Goal: Task Accomplishment & Management: Complete application form

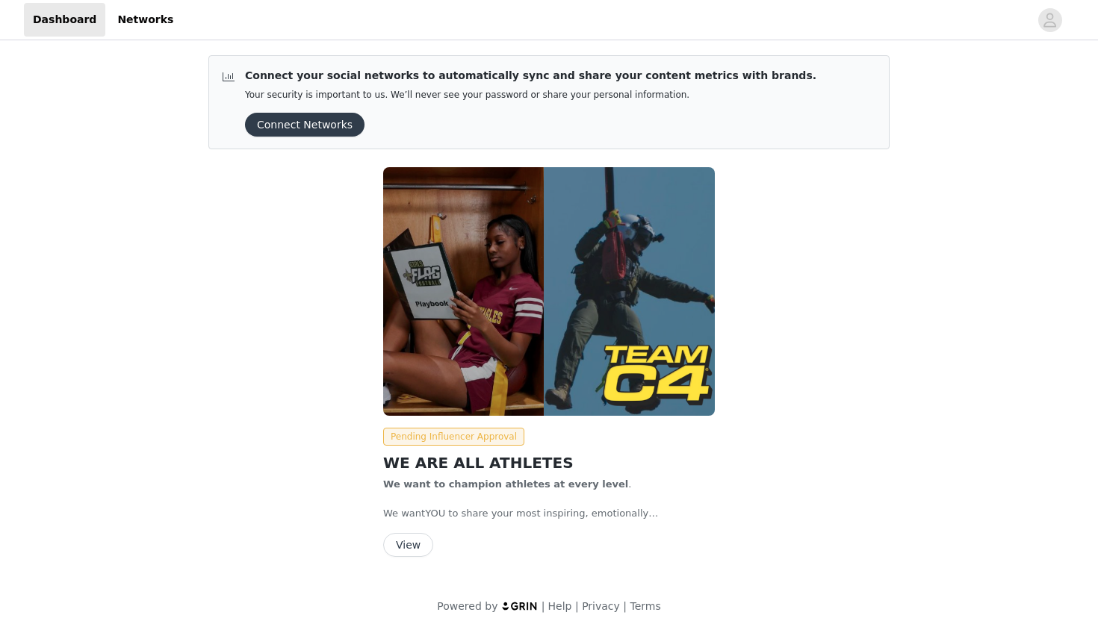
scroll to position [10, 0]
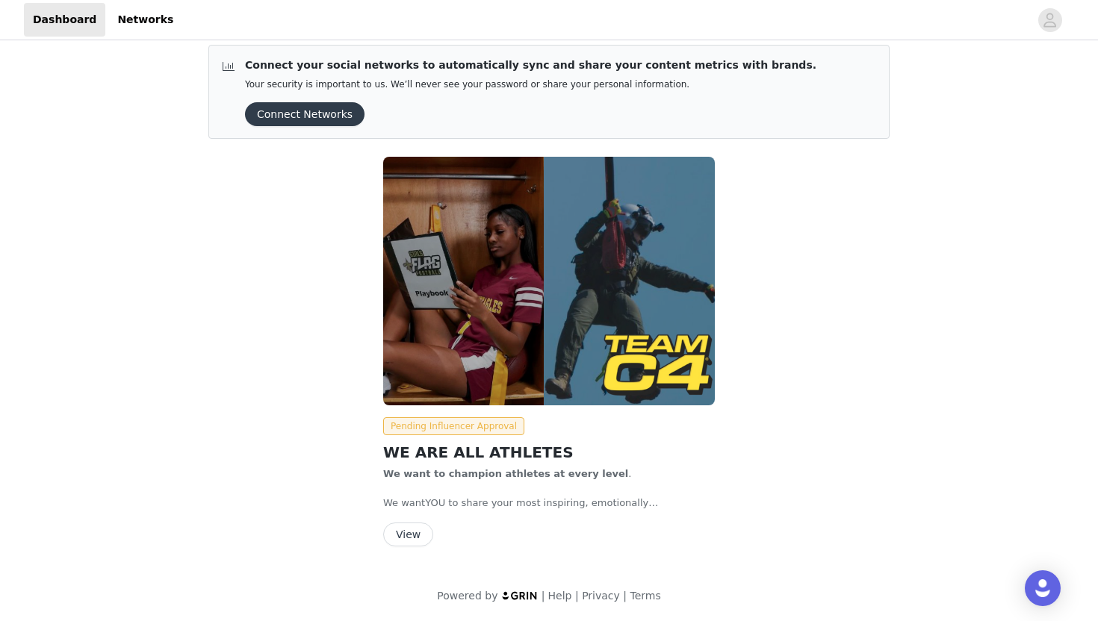
click at [414, 529] on button "View" at bounding box center [408, 535] width 50 height 24
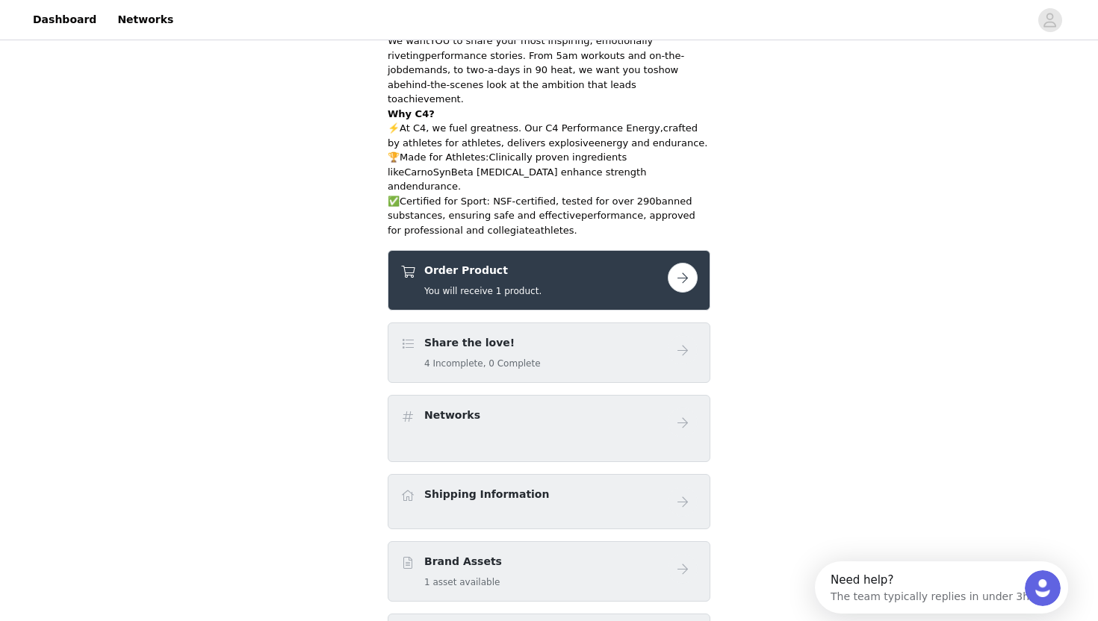
scroll to position [365, 0]
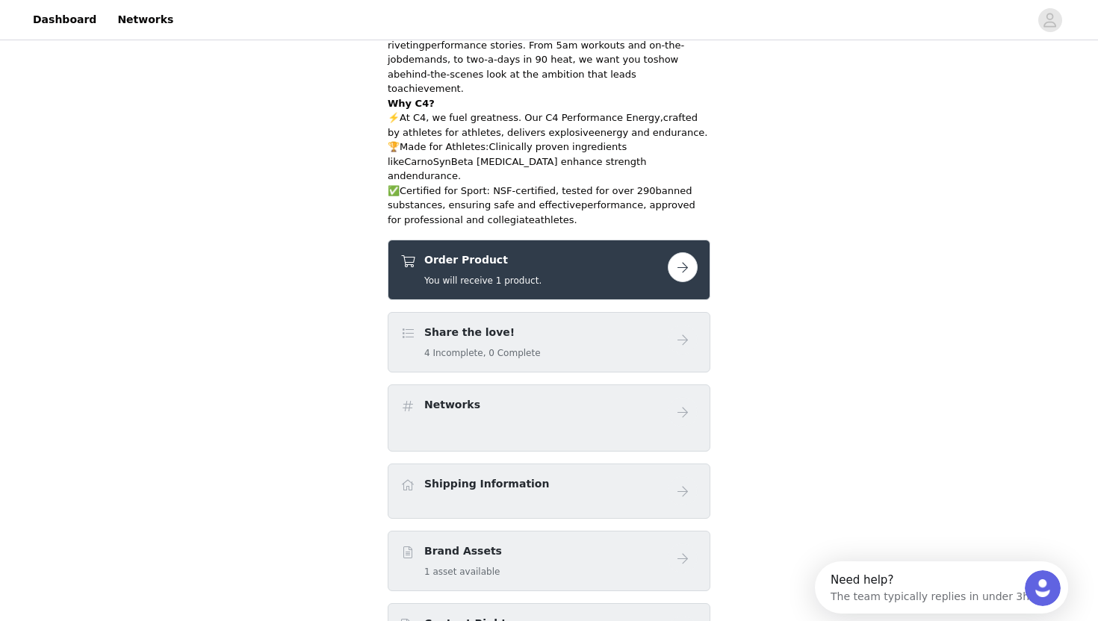
click at [682, 252] on button "button" at bounding box center [683, 267] width 30 height 30
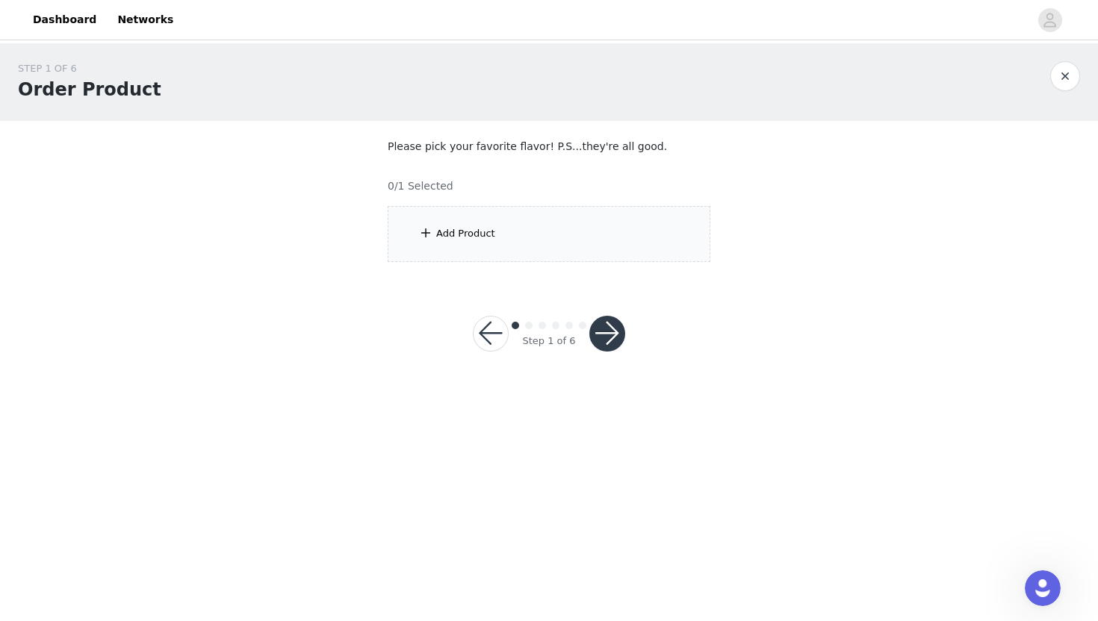
click at [469, 238] on div "Add Product" at bounding box center [465, 233] width 59 height 15
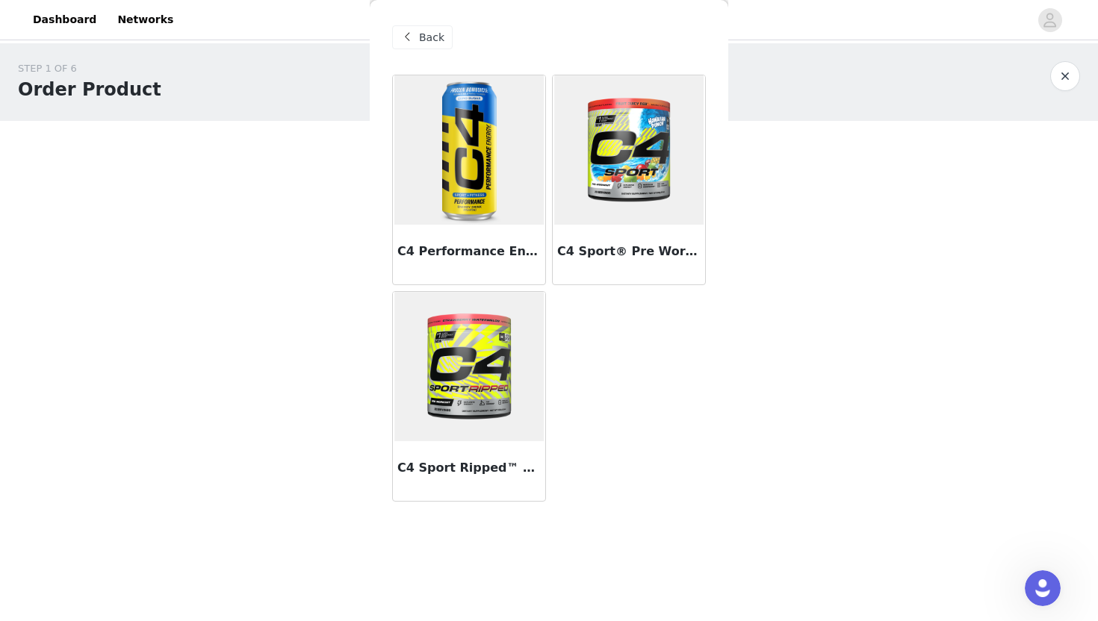
click at [611, 188] on img at bounding box center [628, 149] width 149 height 149
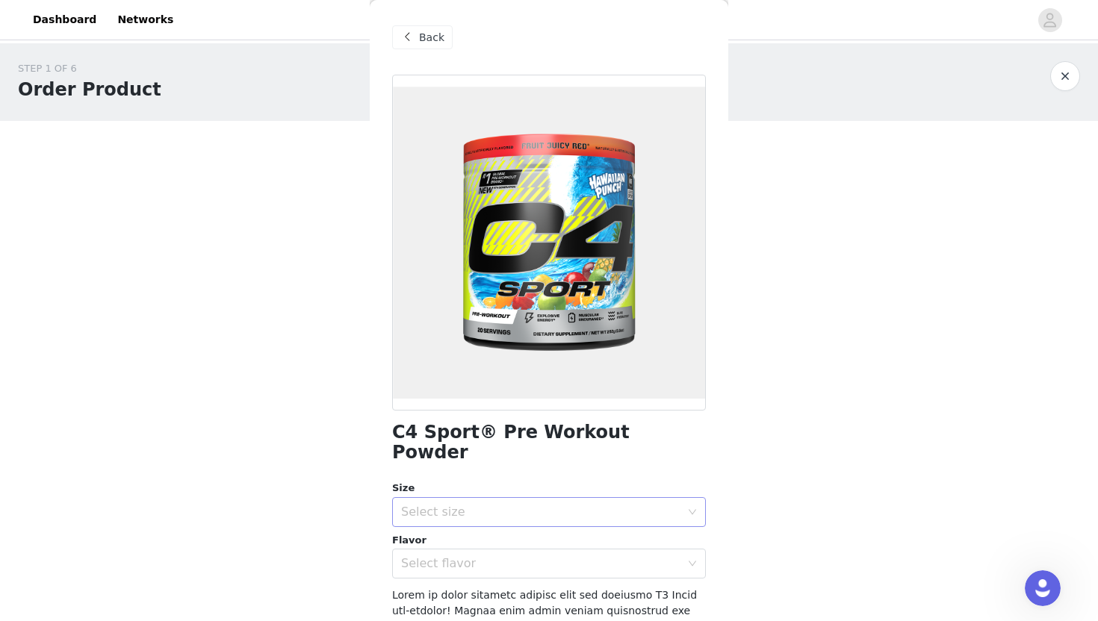
click at [495, 505] on div "Select size" at bounding box center [544, 512] width 286 height 28
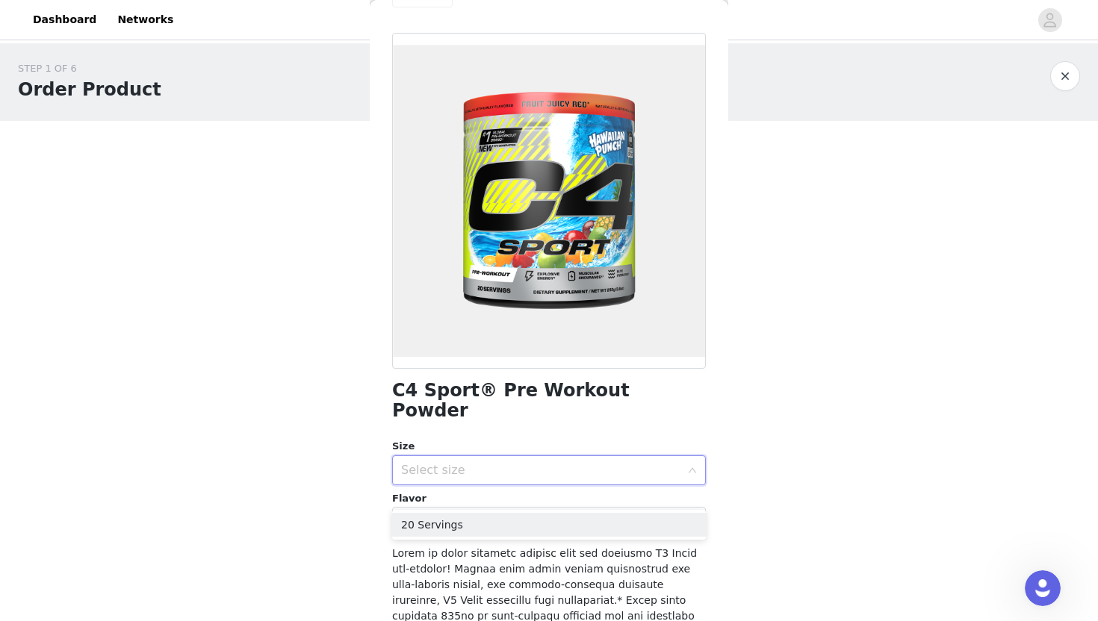
scroll to position [44, 0]
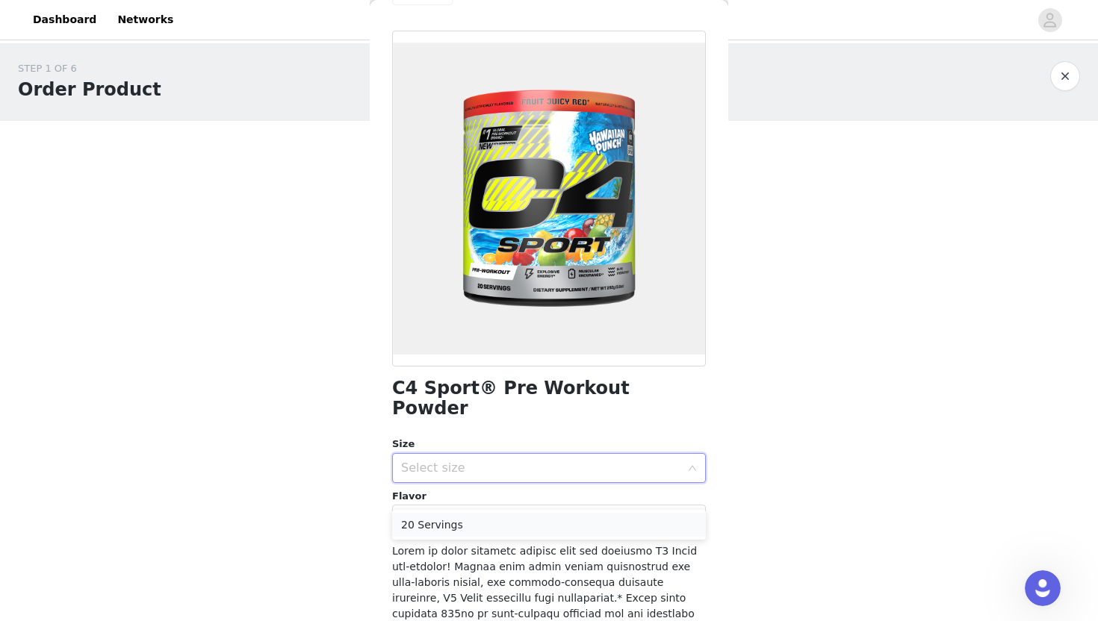
click at [496, 529] on li "20 Servings" at bounding box center [549, 525] width 314 height 24
click at [489, 512] on div "Select flavor" at bounding box center [540, 519] width 279 height 15
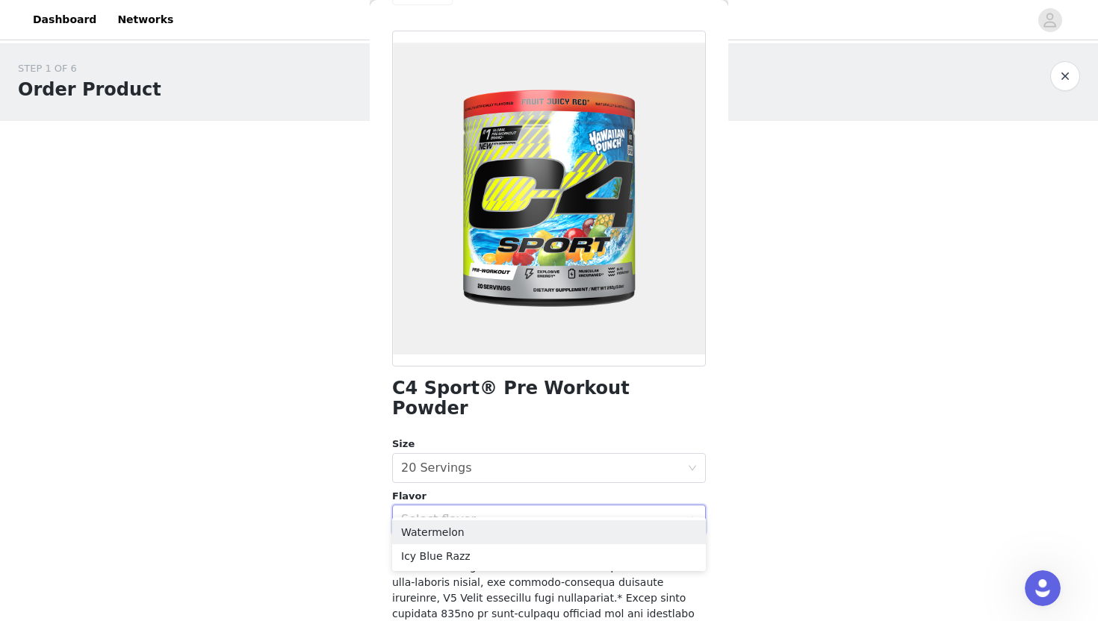
scroll to position [73, 0]
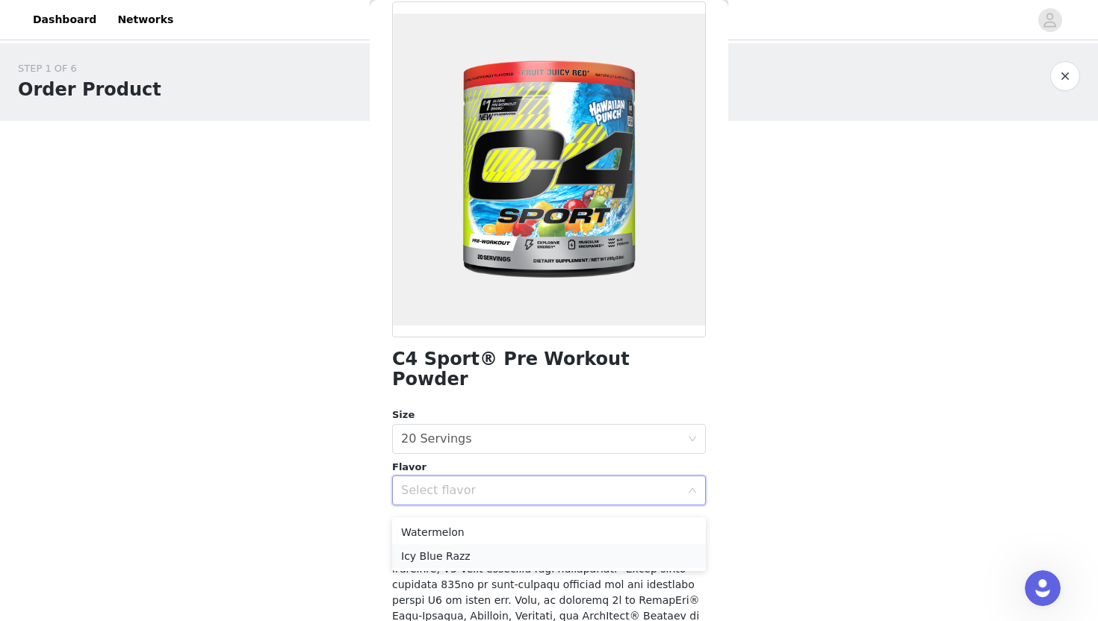
click at [460, 553] on li "Icy Blue Razz" at bounding box center [549, 556] width 314 height 24
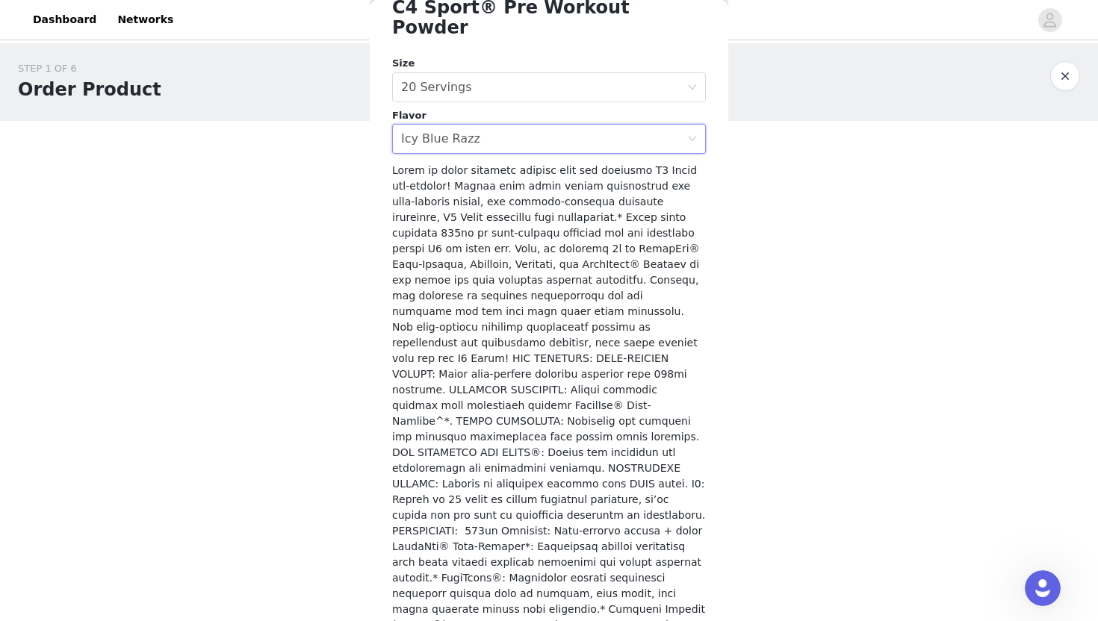
scroll to position [448, 0]
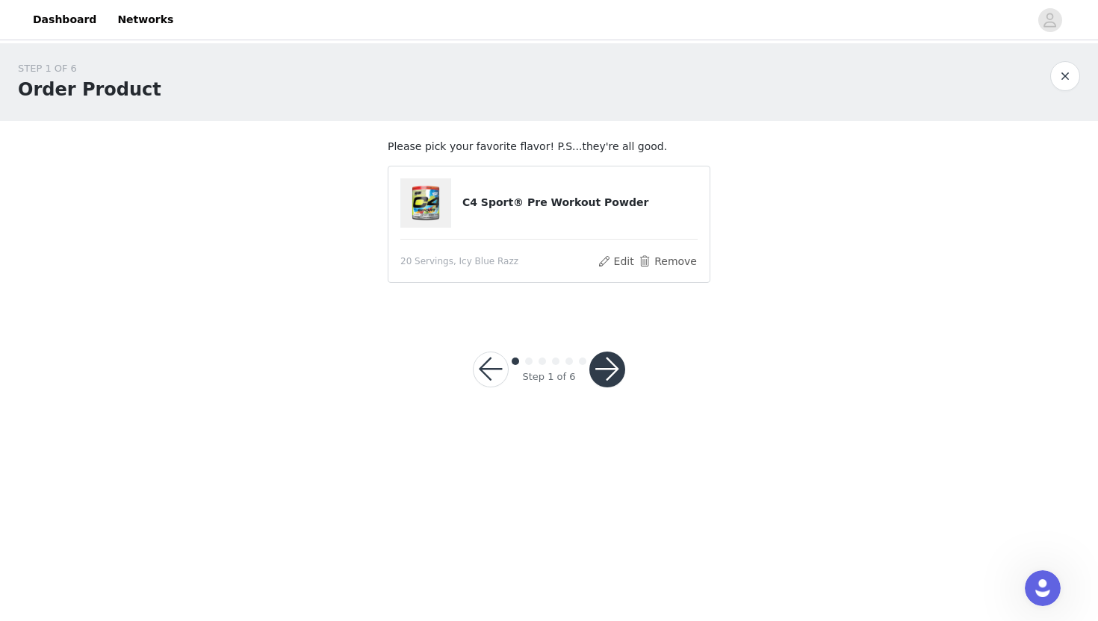
click at [607, 360] on button "button" at bounding box center [607, 370] width 36 height 36
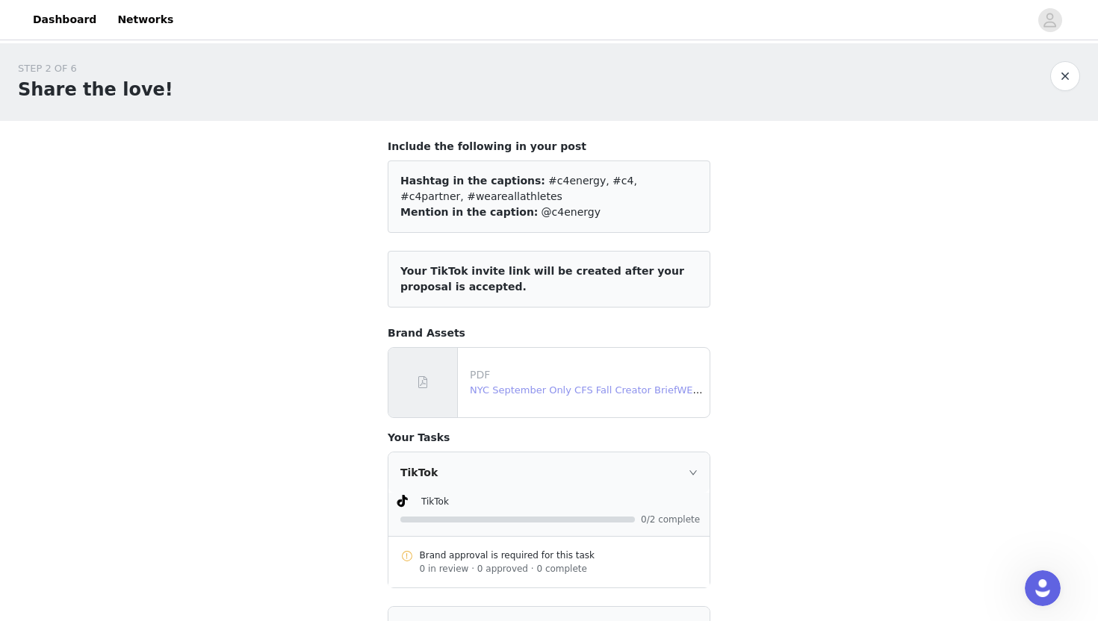
click at [485, 394] on link "NYC September Only CFS Fall Creator BriefWEAREALLATHLETES1.pdf" at bounding box center [637, 390] width 334 height 11
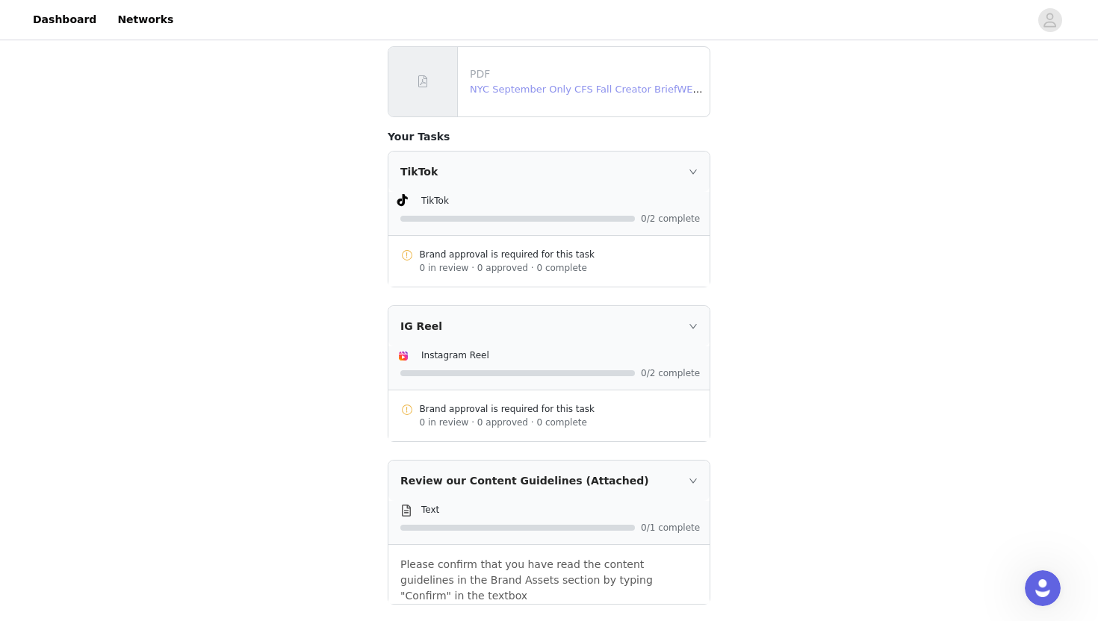
scroll to position [302, 0]
click at [703, 170] on div "TikTok" at bounding box center [548, 171] width 321 height 40
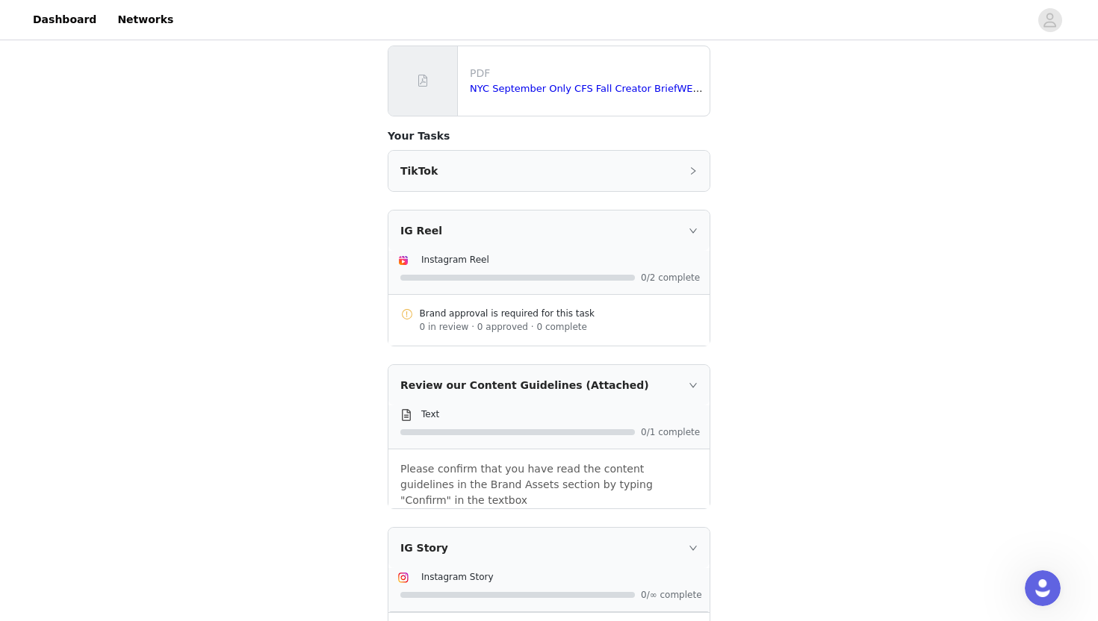
click at [698, 168] on div "TikTok" at bounding box center [548, 171] width 321 height 40
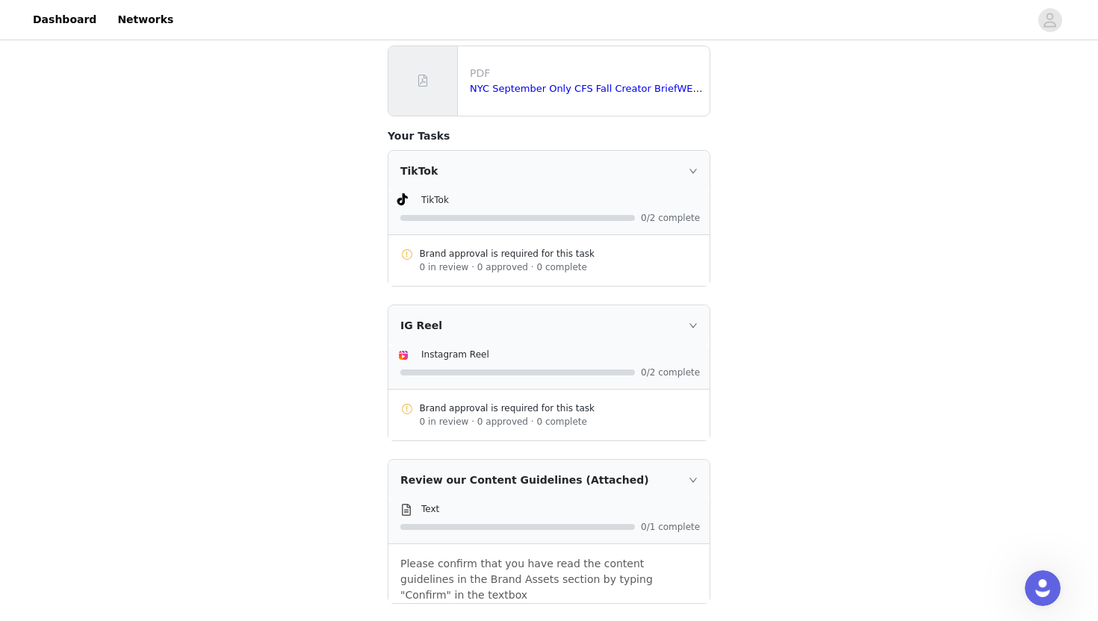
click at [512, 258] on div "Brand approval is required for this task" at bounding box center [559, 253] width 279 height 13
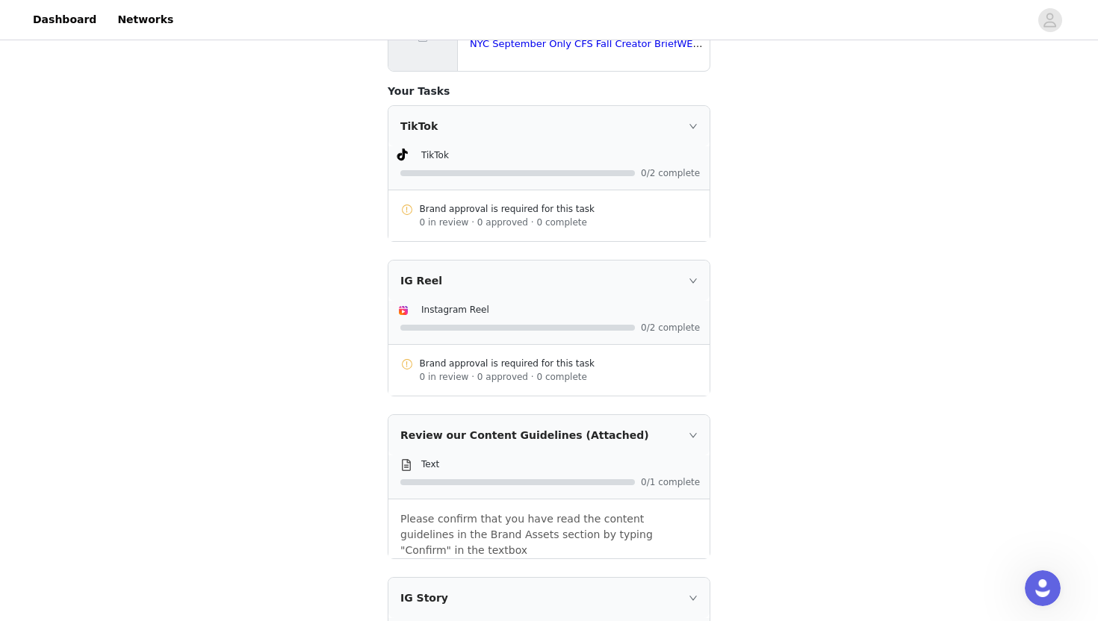
scroll to position [564, 0]
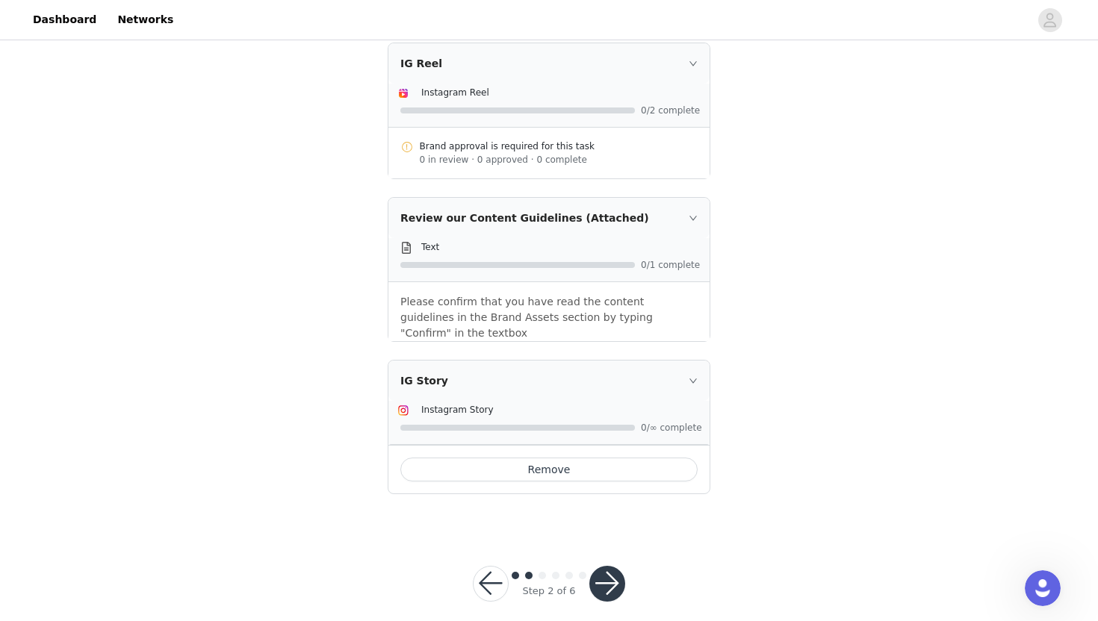
click at [603, 568] on button "button" at bounding box center [607, 584] width 36 height 36
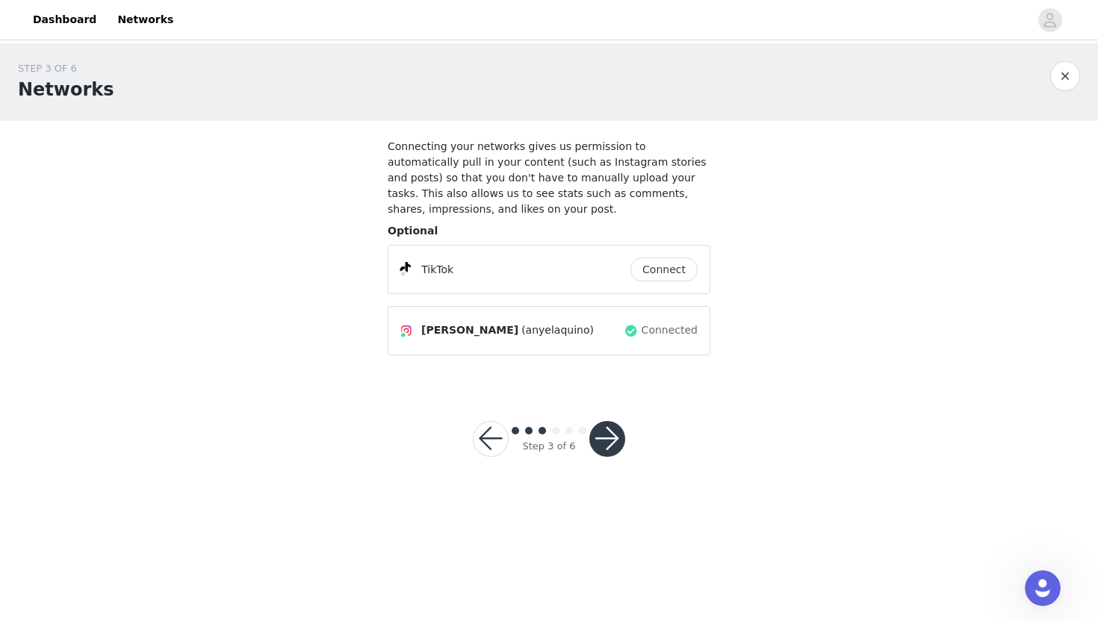
click at [600, 440] on button "button" at bounding box center [607, 439] width 36 height 36
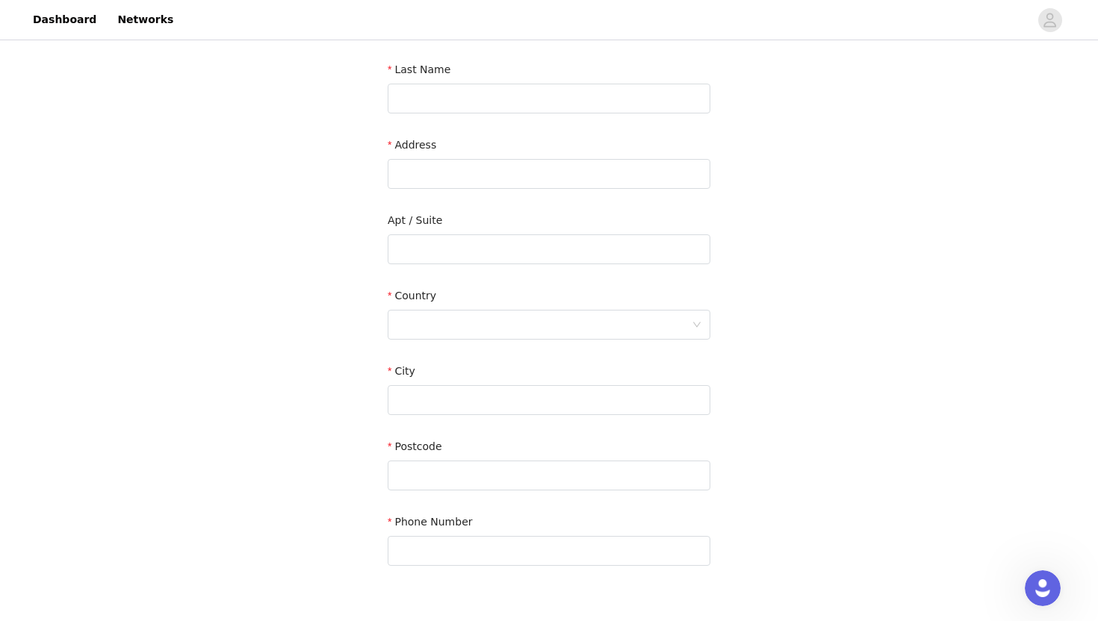
scroll to position [321, 0]
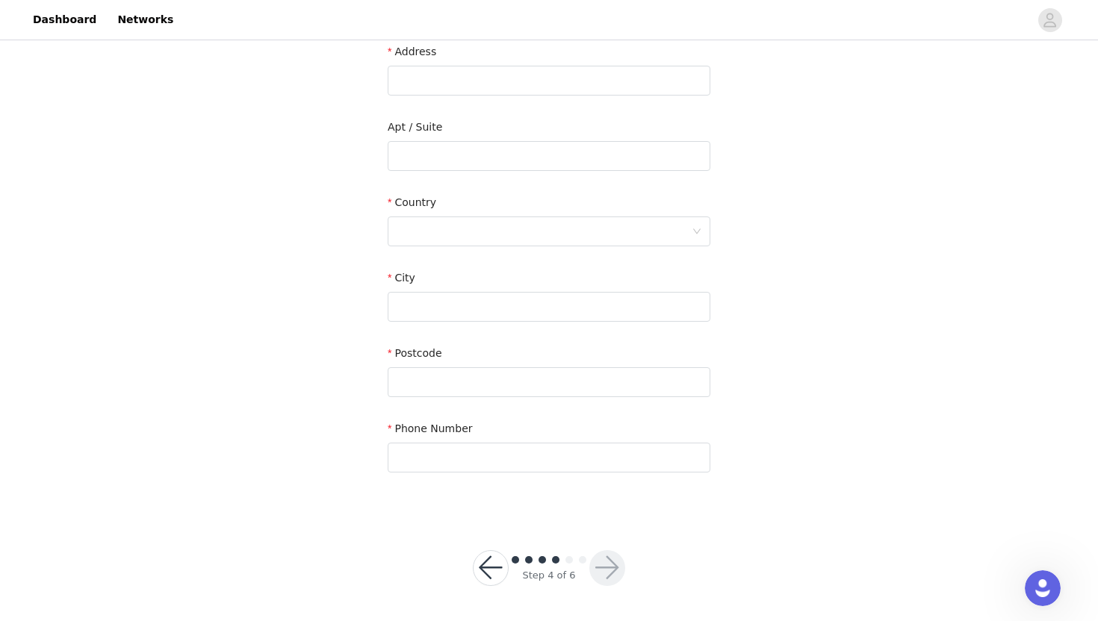
click at [484, 572] on button "button" at bounding box center [491, 568] width 36 height 36
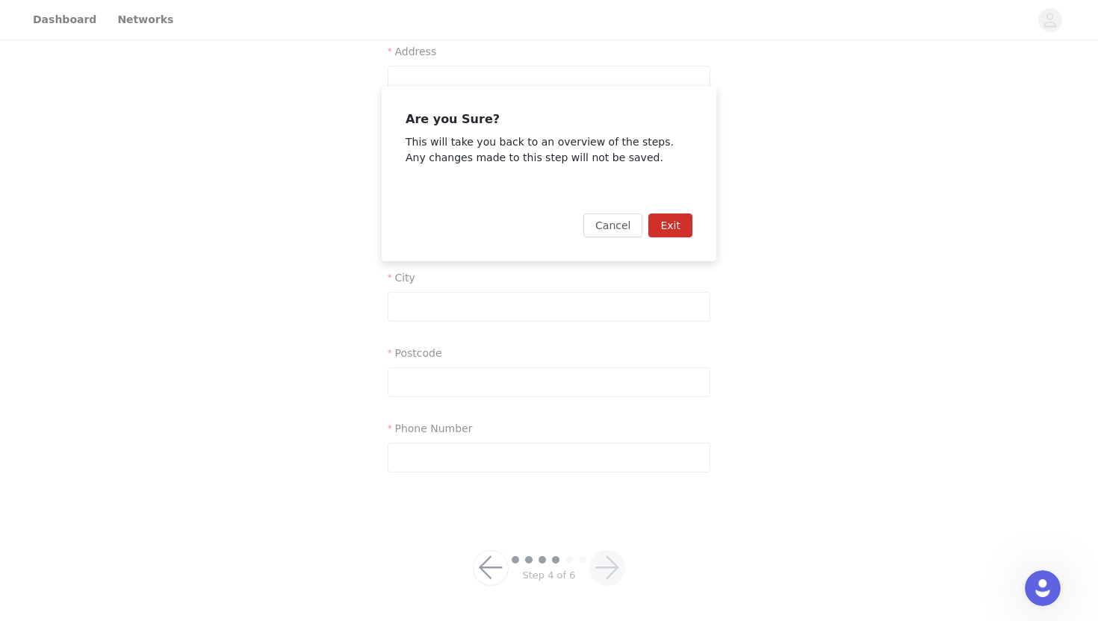
click at [656, 222] on button "Exit" at bounding box center [670, 226] width 44 height 24
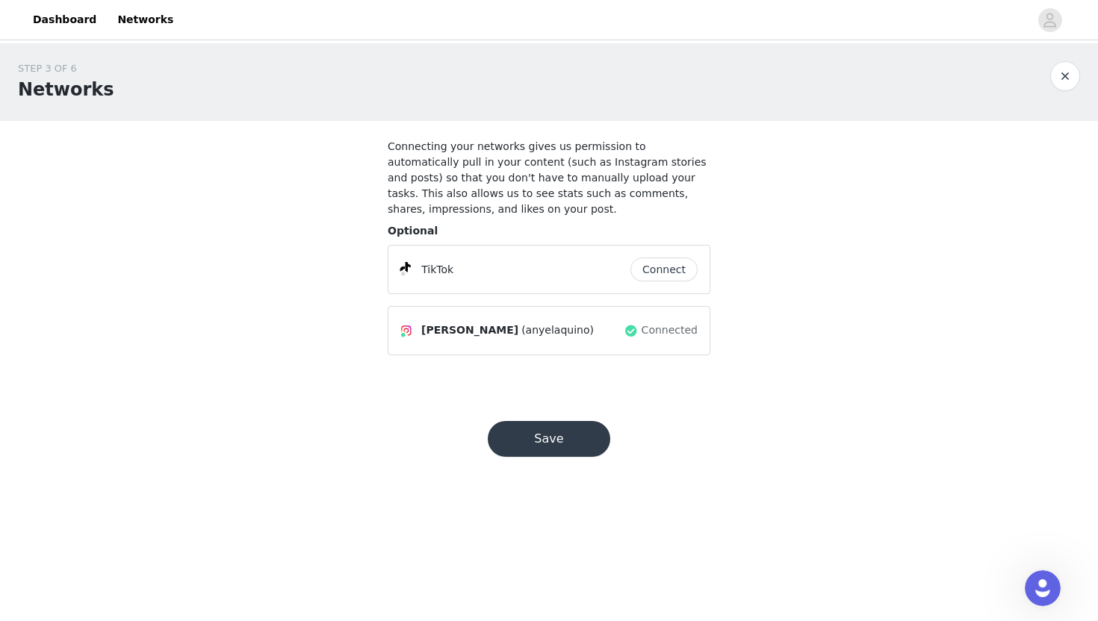
click at [640, 278] on button "Connect" at bounding box center [663, 270] width 67 height 24
click at [554, 442] on button "Save" at bounding box center [549, 439] width 122 height 36
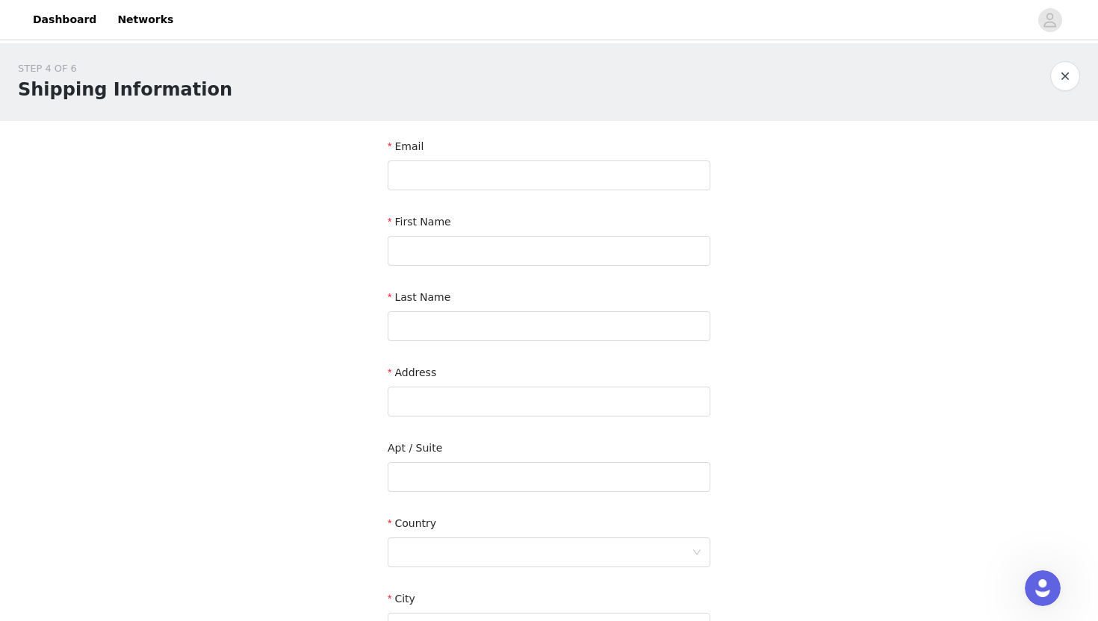
click at [440, 198] on form "Email First Name Last Name Address Apt / Suite Country City Postcode Phone Numb…" at bounding box center [549, 469] width 323 height 661
click at [438, 193] on form "Email First Name Last Name Address Apt / Suite Country City Postcode Phone Numb…" at bounding box center [549, 469] width 323 height 661
click at [417, 172] on input "text" at bounding box center [549, 176] width 323 height 30
type input "[EMAIL_ADDRESS][DOMAIN_NAME]"
type input "Anyela"
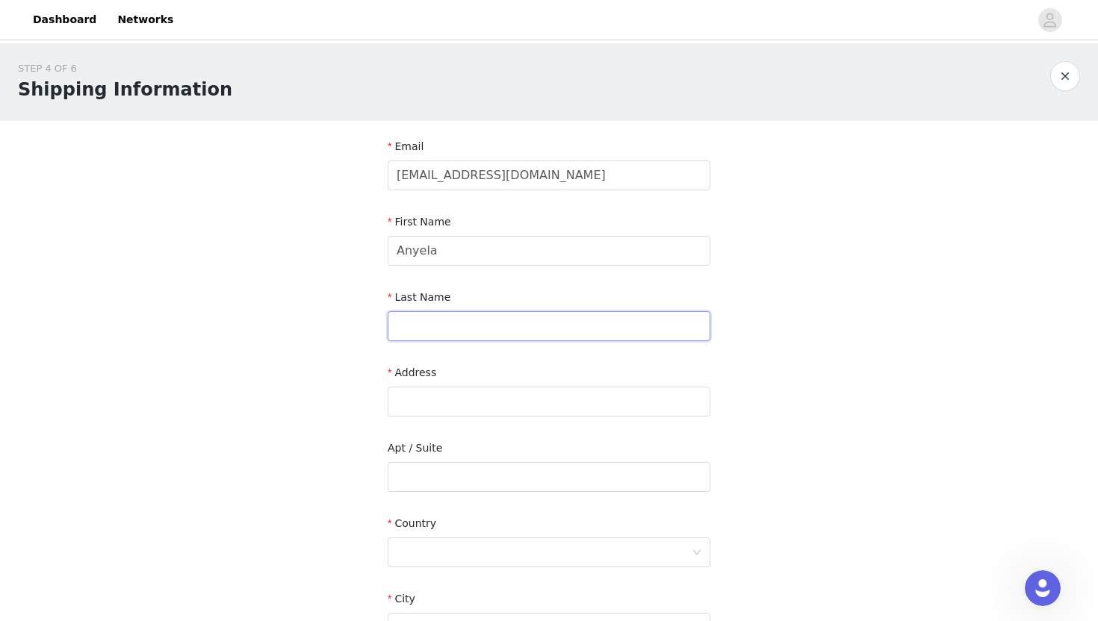
type input "[PERSON_NAME]"
type input "[STREET_ADDRESS]"
type input "[GEOGRAPHIC_DATA]"
type input "10462"
type input "3473240854"
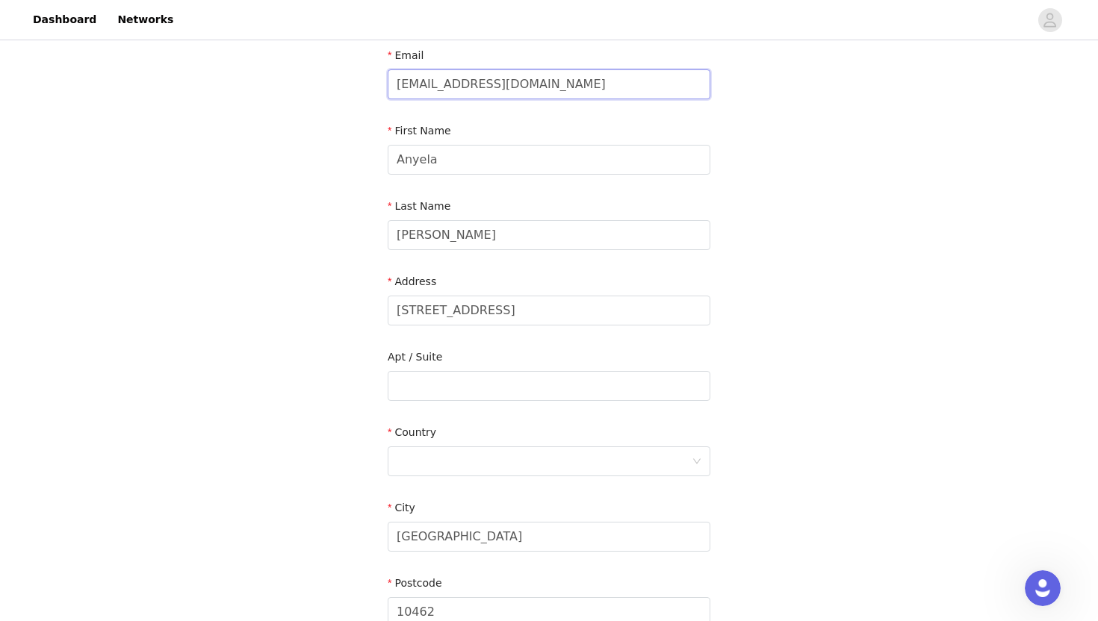
scroll to position [116, 0]
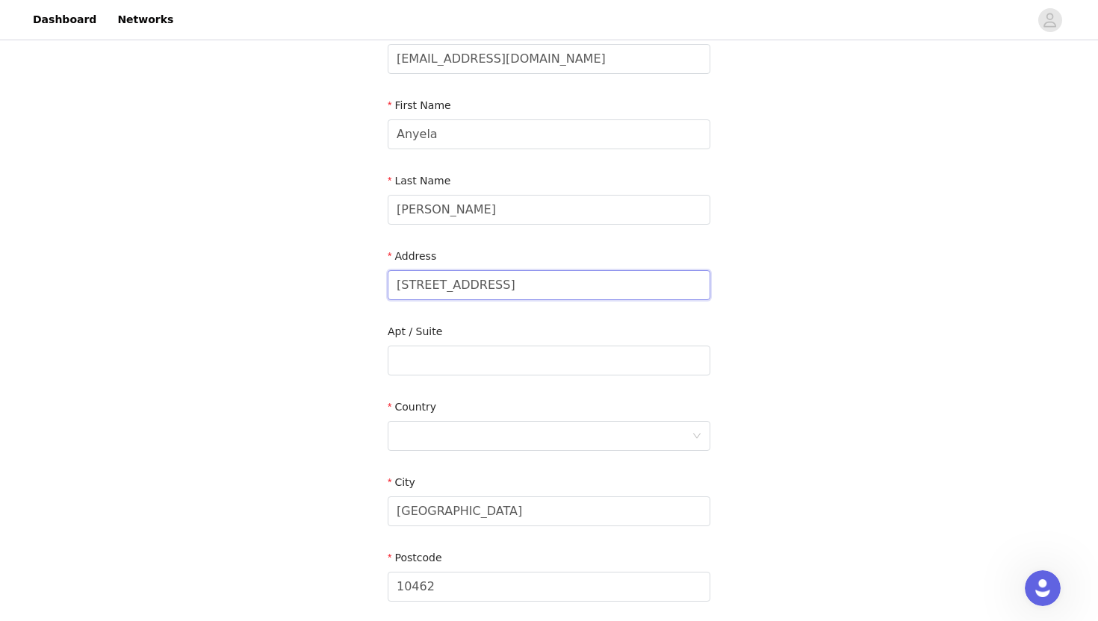
click at [471, 288] on input "[STREET_ADDRESS]" at bounding box center [549, 285] width 323 height 30
type input "[STREET_ADDRESS]"
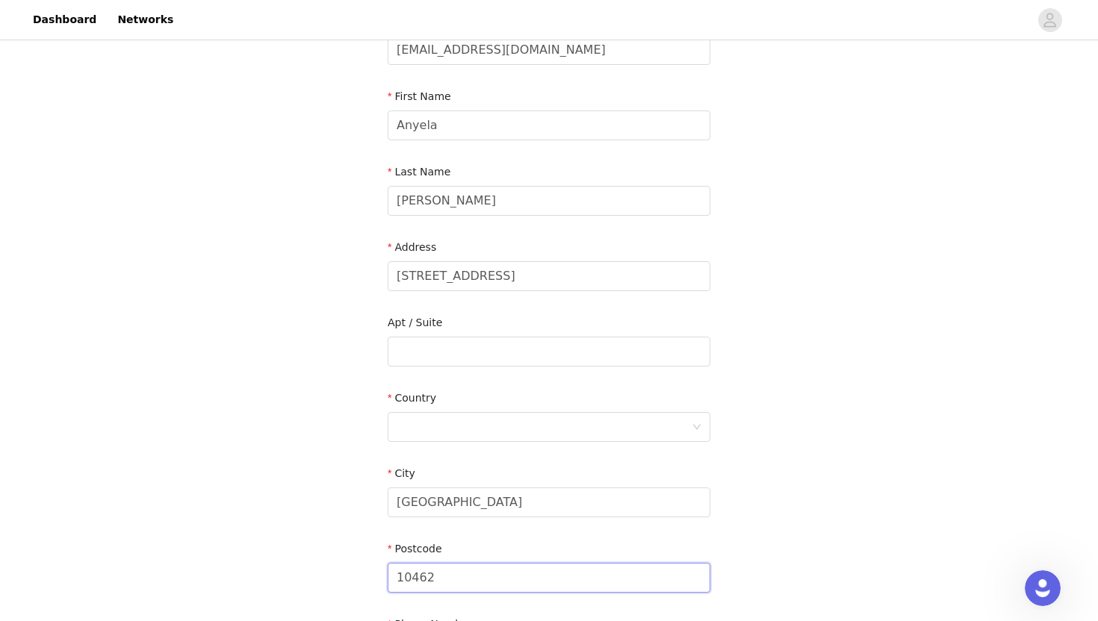
click at [457, 582] on input "10462" at bounding box center [549, 578] width 323 height 30
type input "10469"
click at [488, 424] on div at bounding box center [544, 427] width 295 height 28
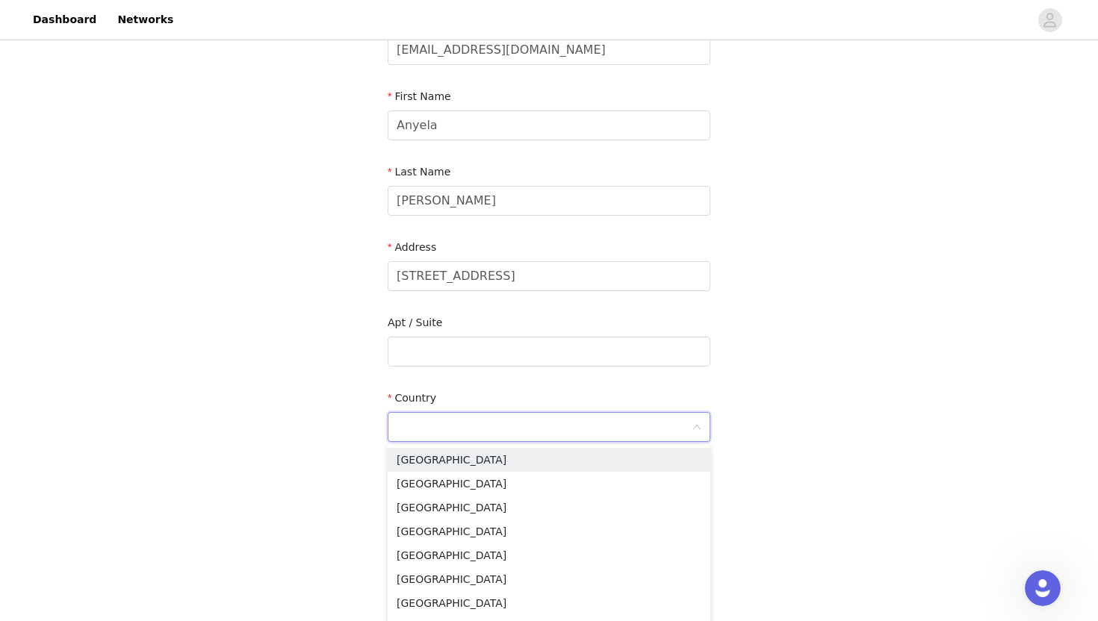
click at [486, 422] on input at bounding box center [544, 427] width 295 height 28
type input "[GEOGRAPHIC_DATA]"
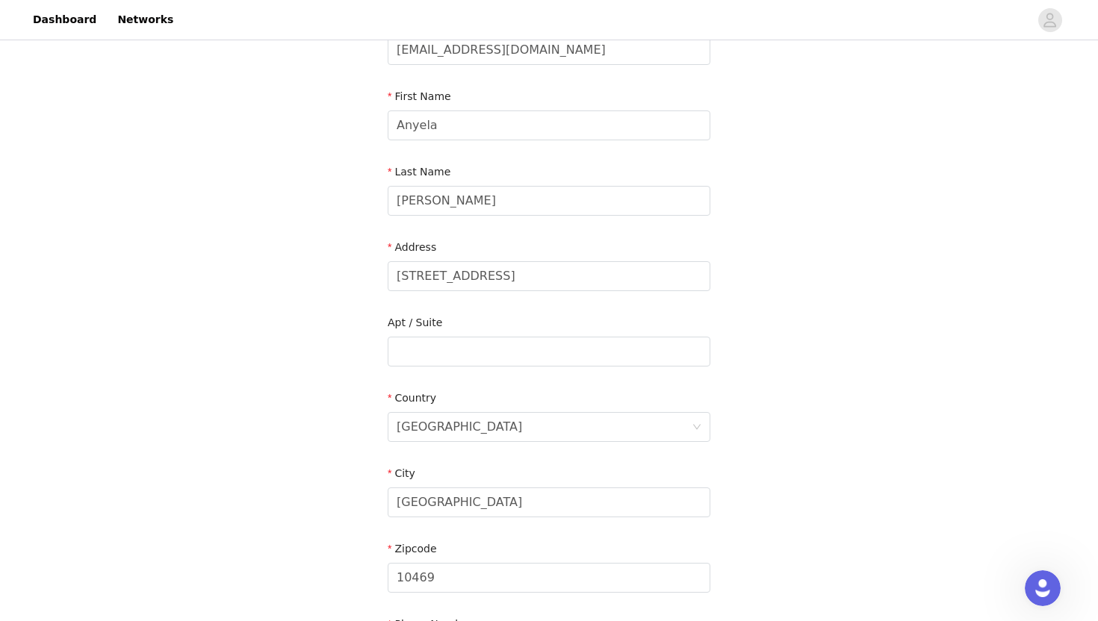
scroll to position [397, 0]
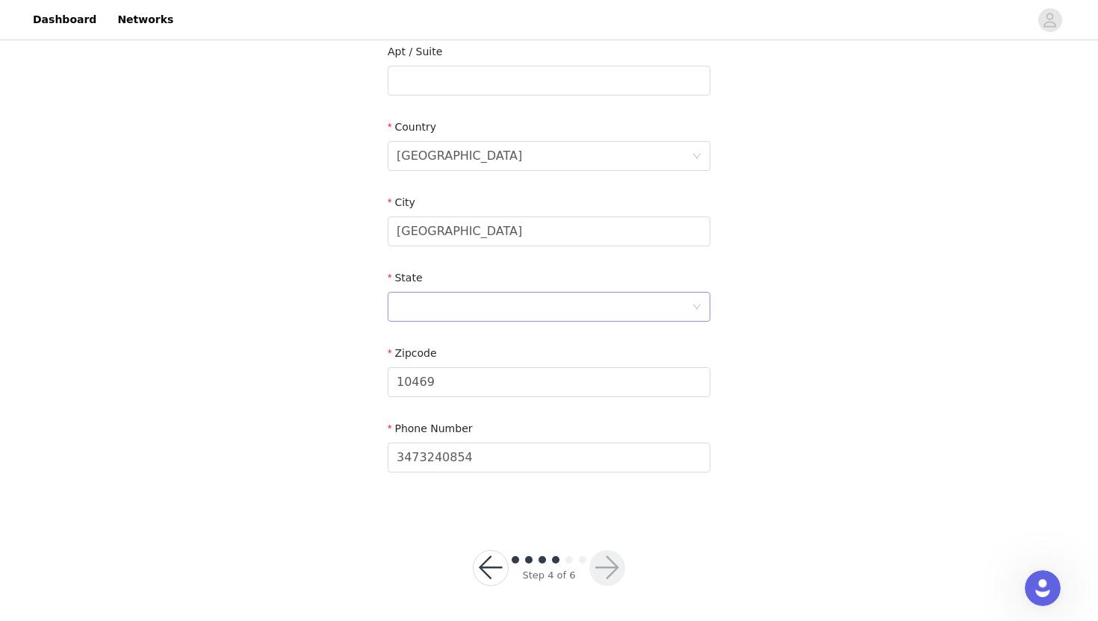
click at [479, 320] on div at bounding box center [549, 307] width 323 height 30
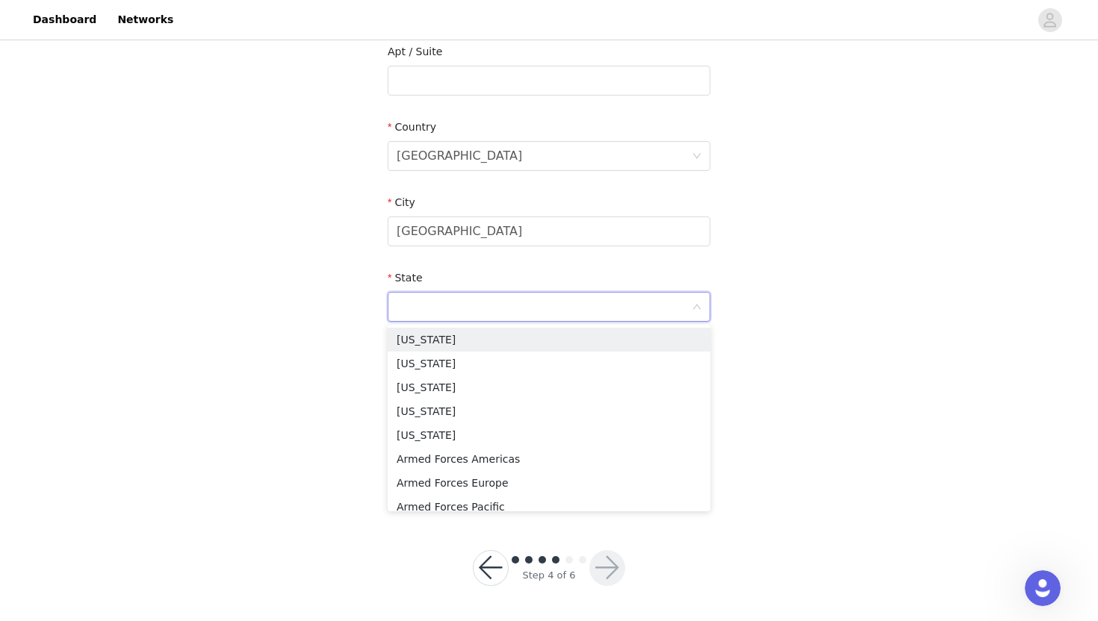
type input "NY"
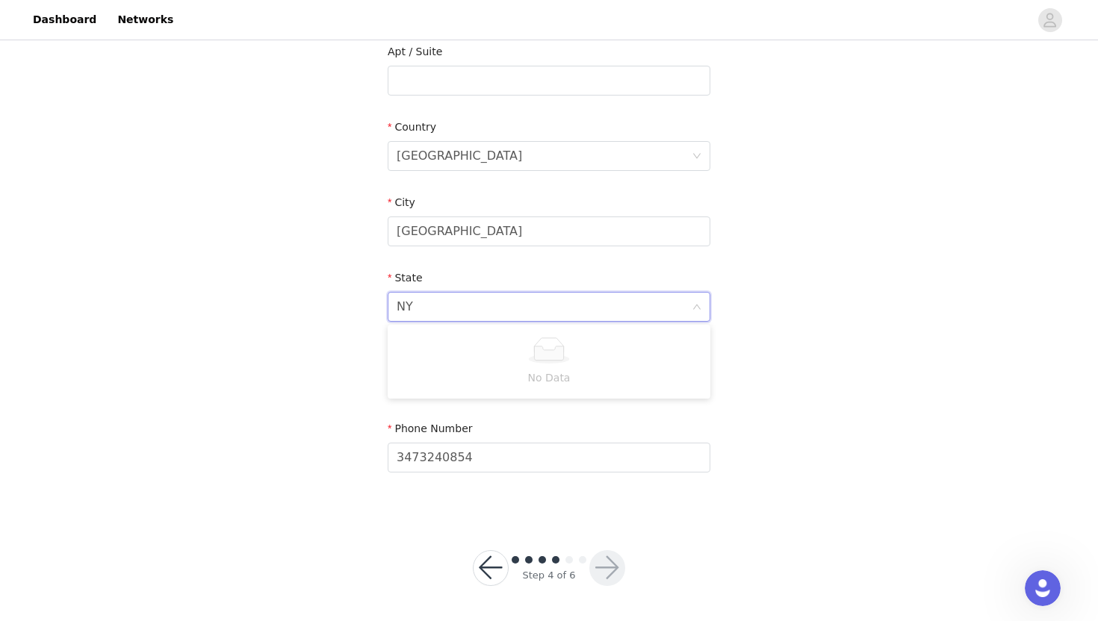
click at [633, 562] on div "Step 4 of 6" at bounding box center [549, 568] width 188 height 72
click at [440, 319] on div at bounding box center [544, 307] width 295 height 28
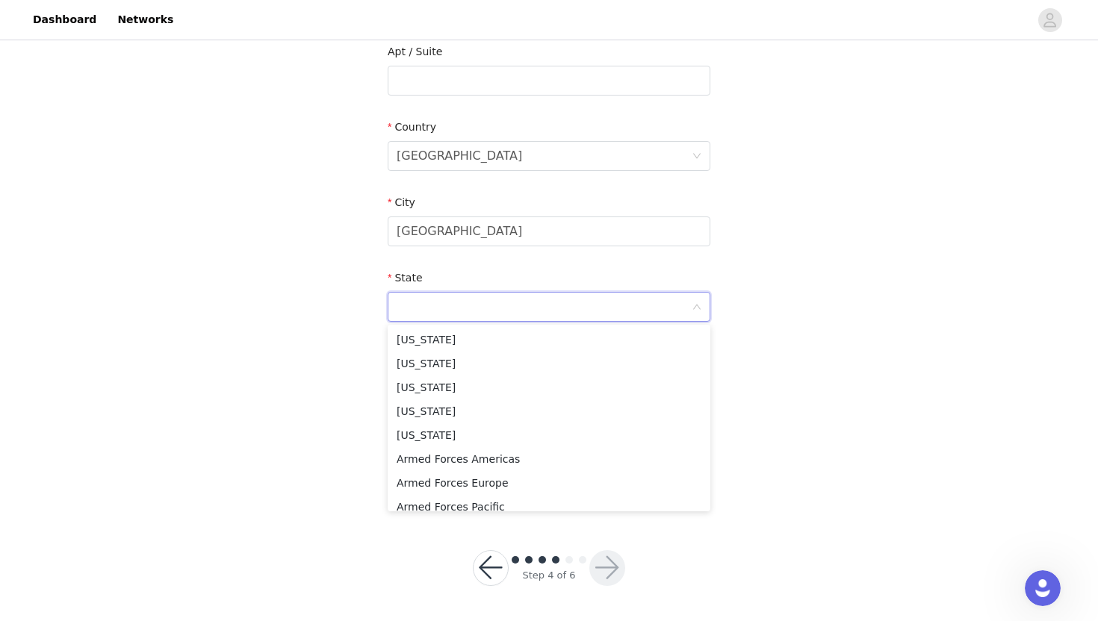
click at [433, 302] on input at bounding box center [544, 307] width 295 height 28
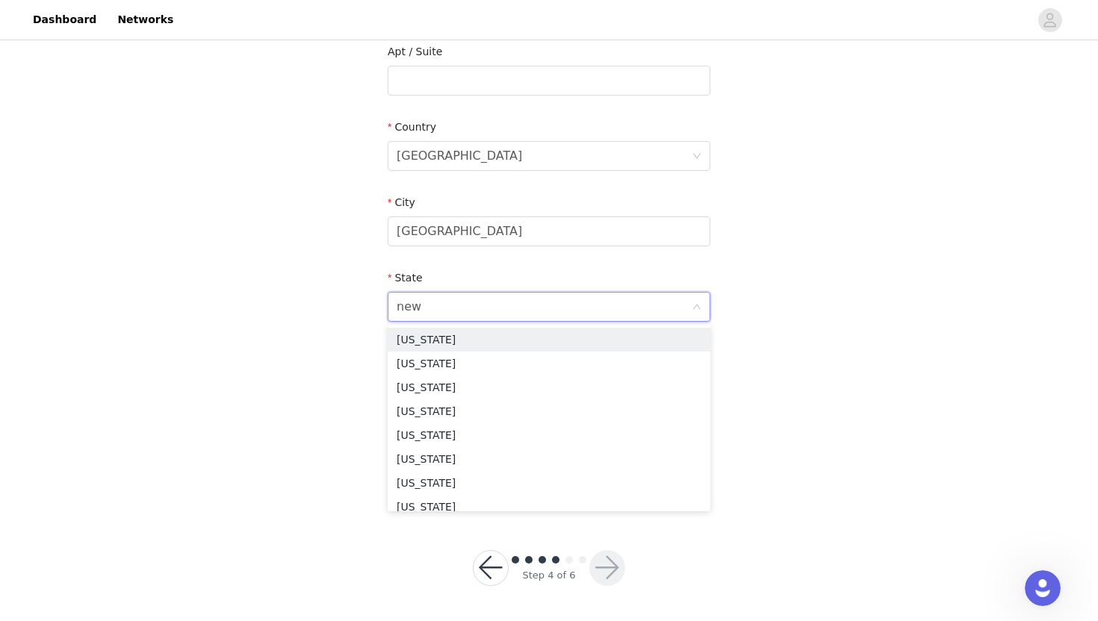
type input "new"
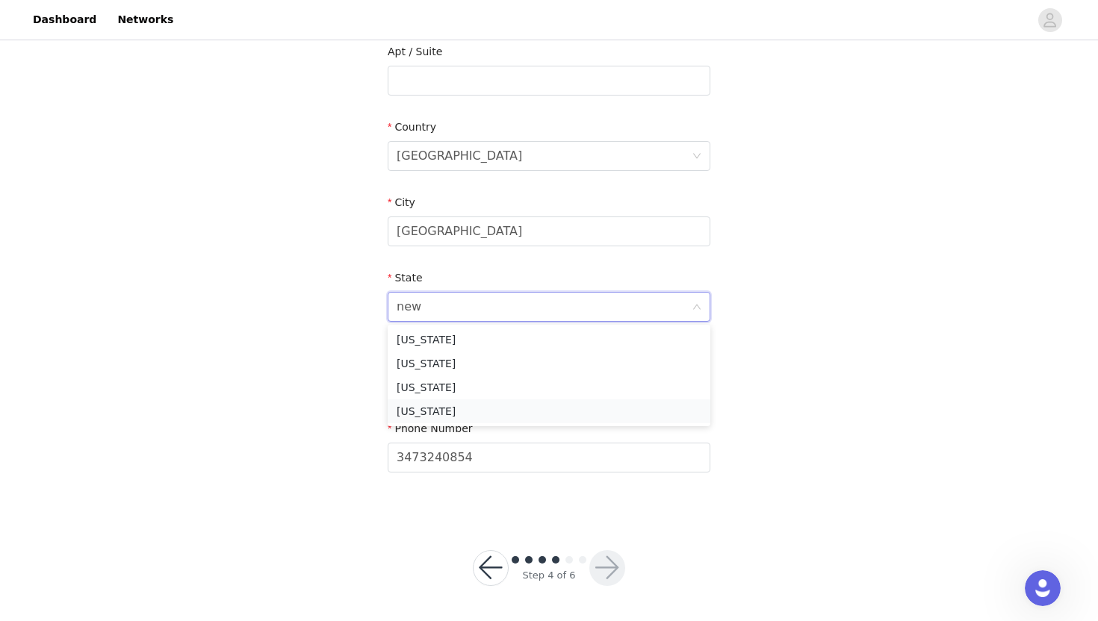
click at [433, 411] on li "[US_STATE]" at bounding box center [549, 412] width 323 height 24
click at [612, 571] on button "button" at bounding box center [607, 568] width 36 height 36
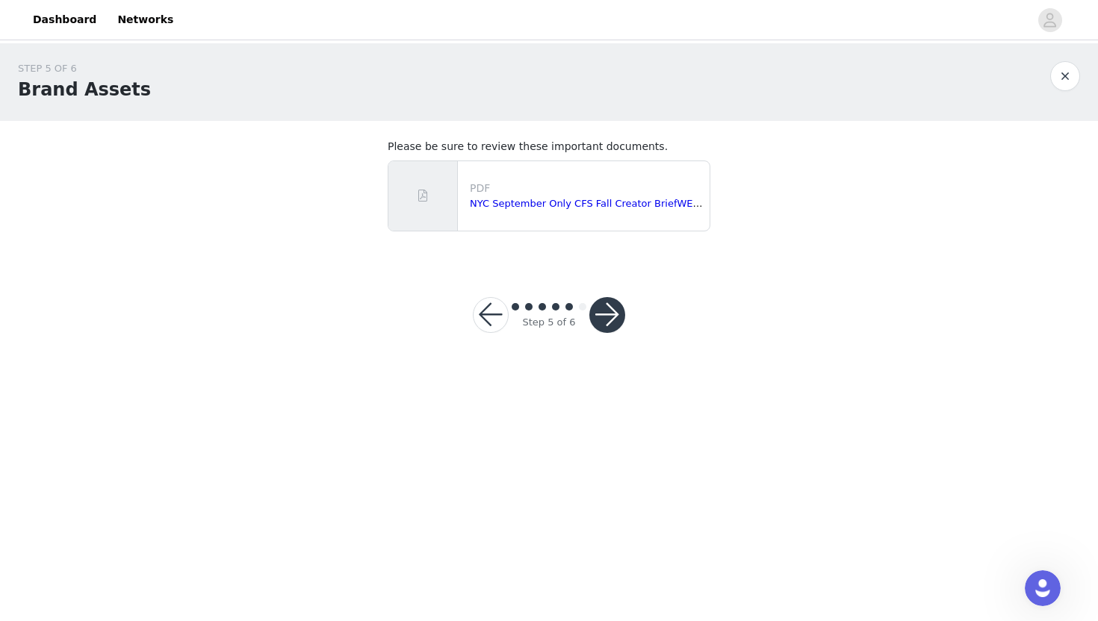
click at [599, 315] on button "button" at bounding box center [607, 315] width 36 height 36
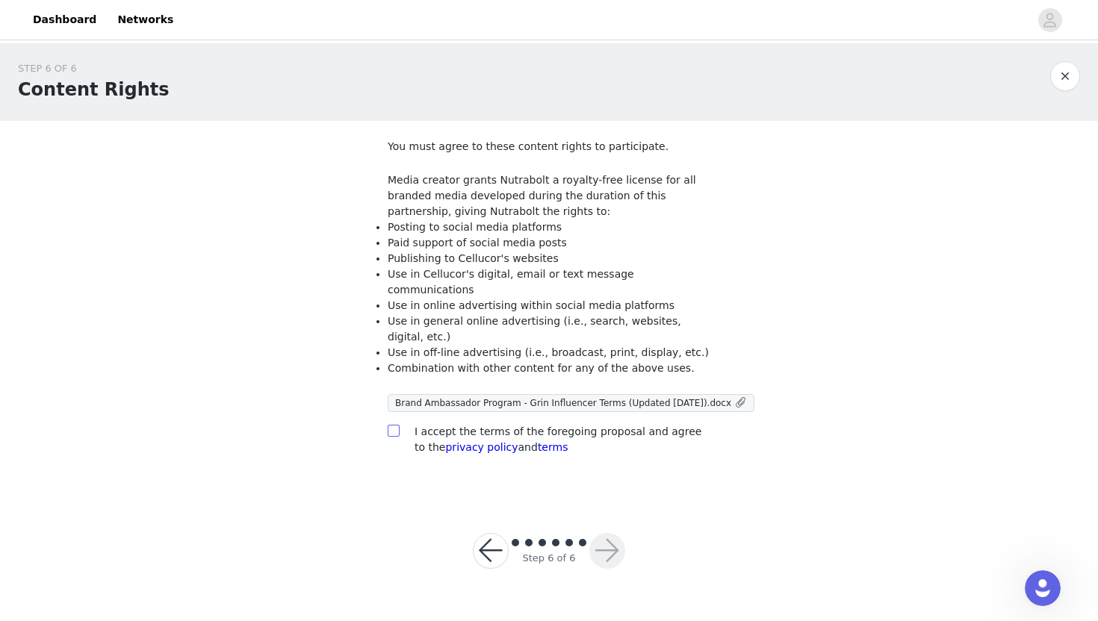
click at [389, 425] on input "checkbox" at bounding box center [393, 430] width 10 height 10
checkbox input "true"
click at [614, 539] on button "button" at bounding box center [607, 551] width 36 height 36
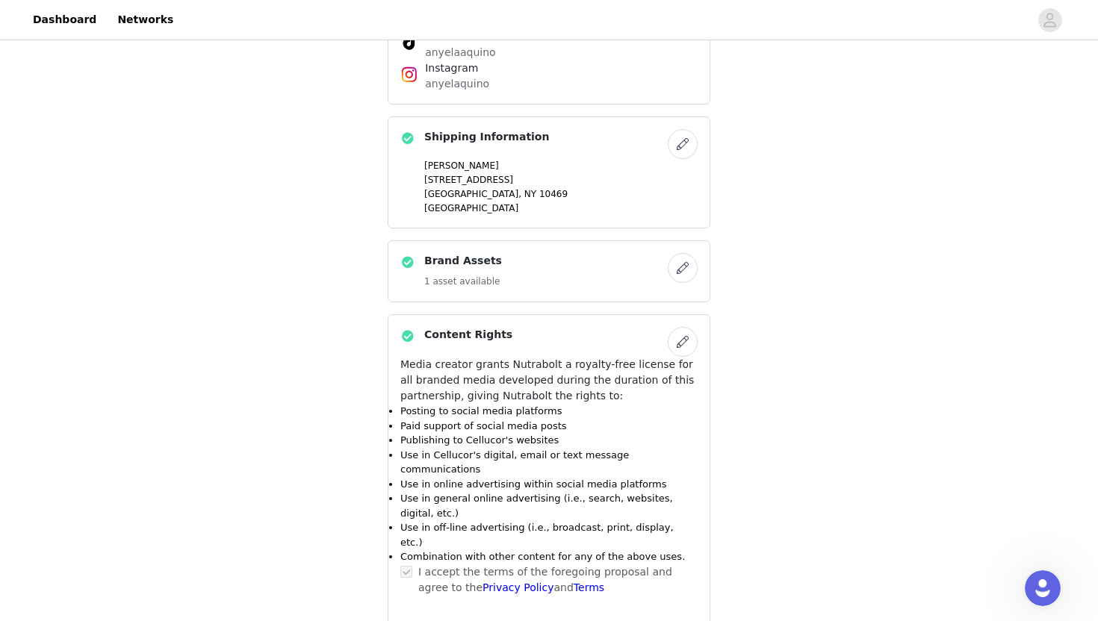
scroll to position [995, 0]
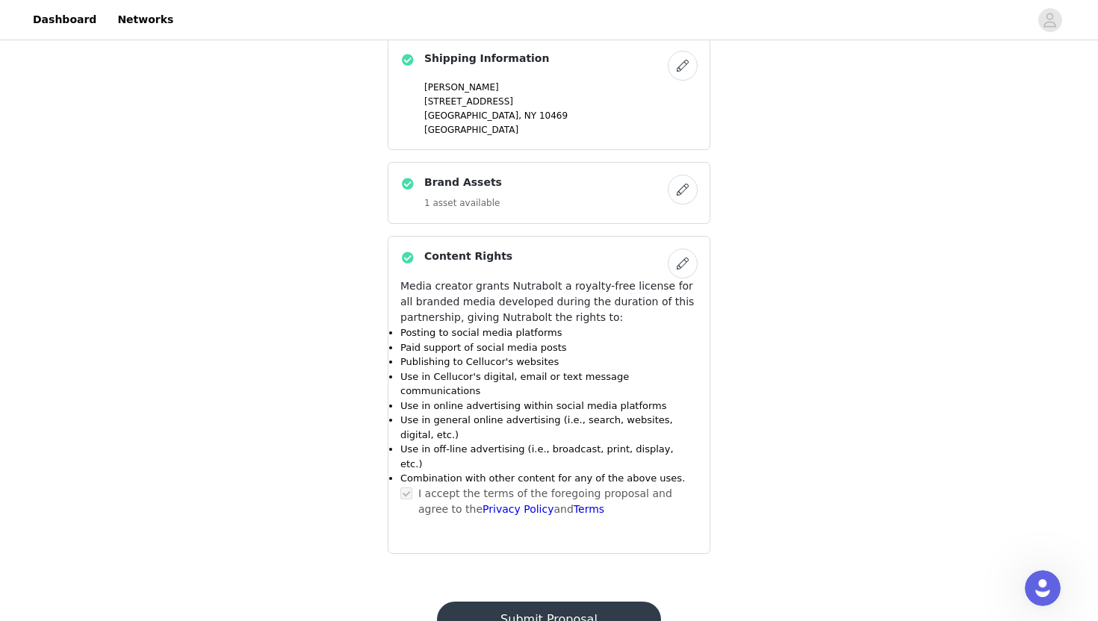
click at [531, 602] on button "Submit Proposal" at bounding box center [548, 620] width 223 height 36
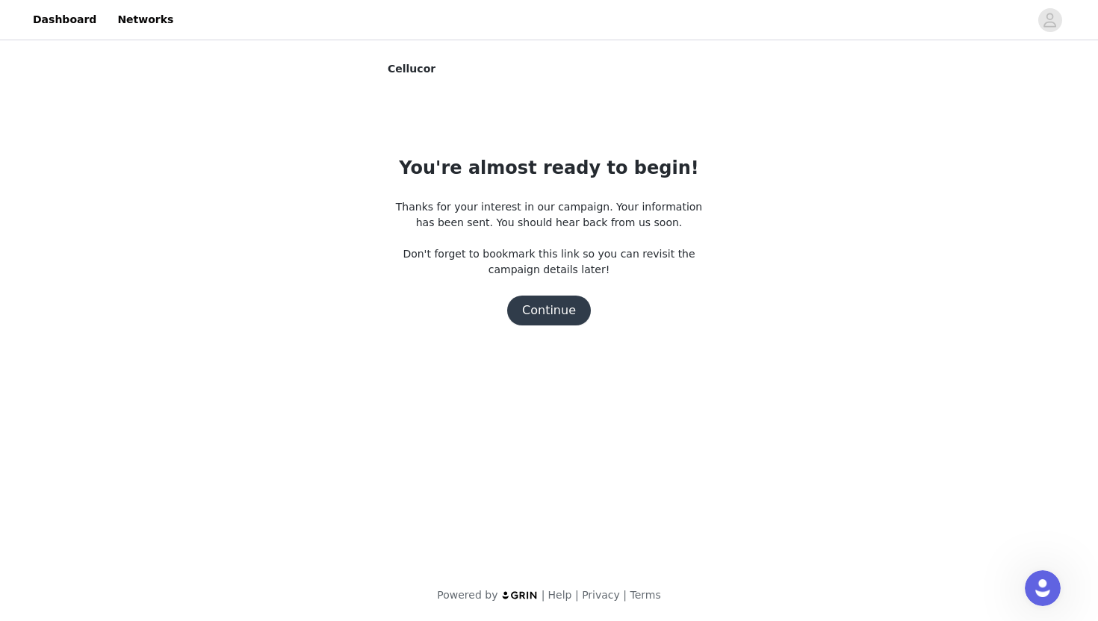
click at [547, 321] on button "Continue" at bounding box center [549, 311] width 84 height 30
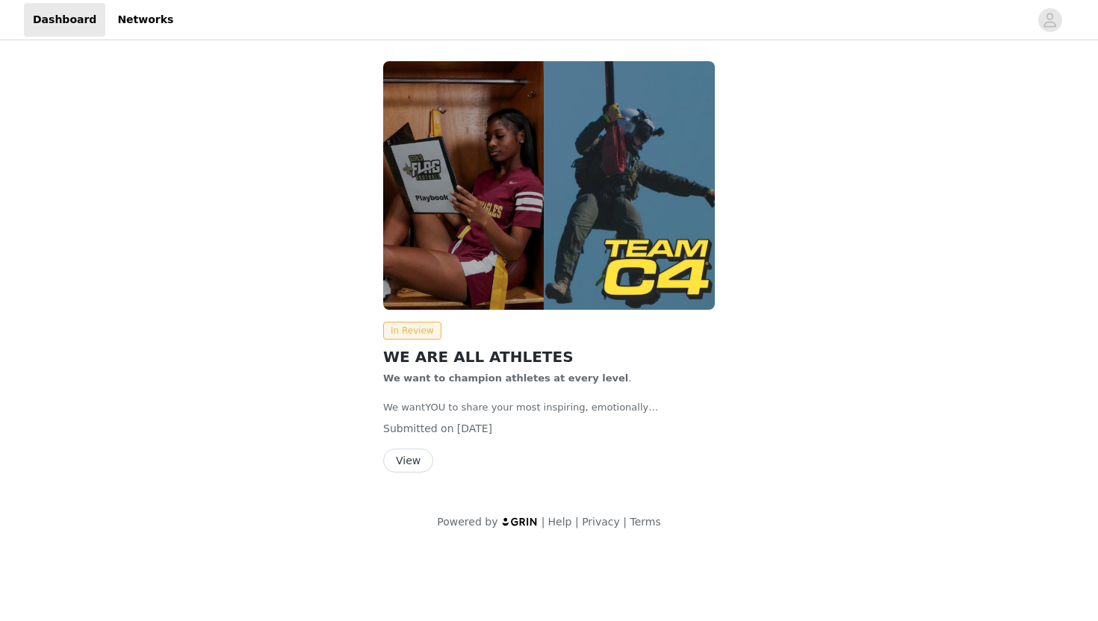
click at [411, 465] on button "View" at bounding box center [408, 461] width 50 height 24
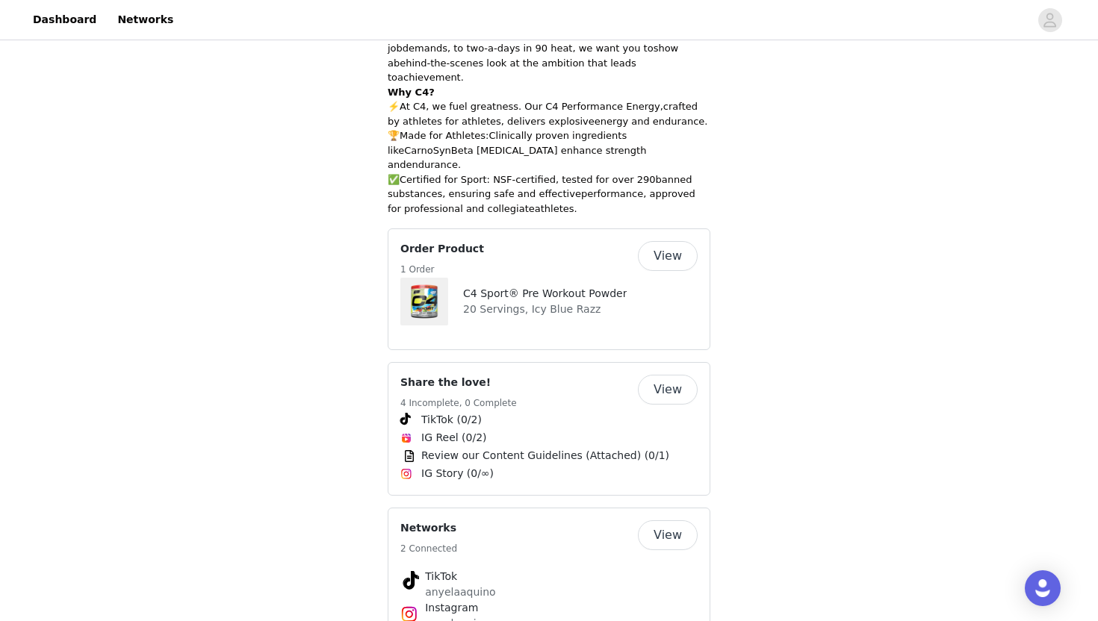
scroll to position [441, 0]
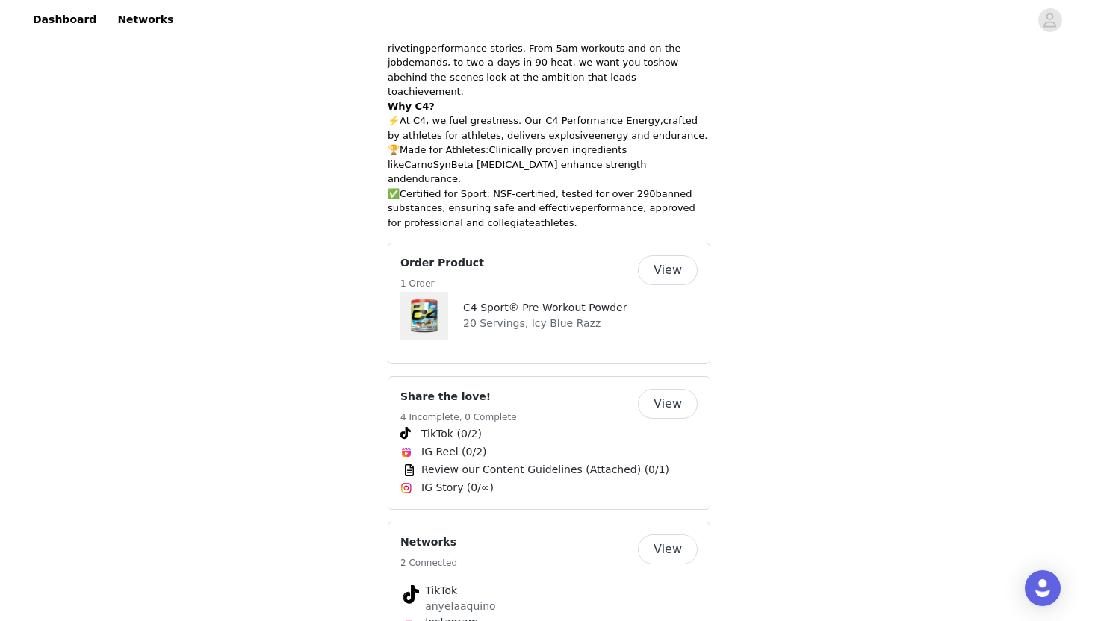
click at [656, 255] on button "View" at bounding box center [668, 270] width 60 height 30
